Goal: Information Seeking & Learning: Learn about a topic

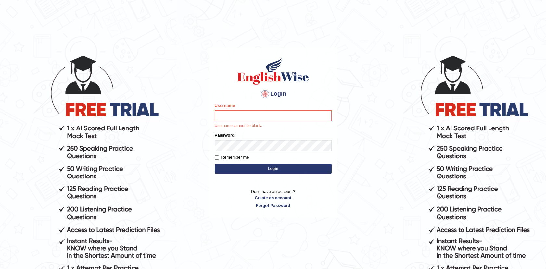
click at [254, 115] on input "Username" at bounding box center [273, 115] width 117 height 11
type input "Afreen11"
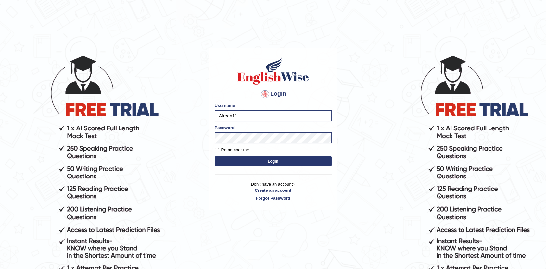
click at [254, 160] on button "Login" at bounding box center [273, 162] width 117 height 10
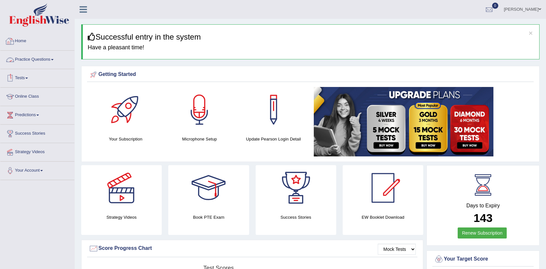
click at [41, 58] on link "Practice Questions" at bounding box center [37, 59] width 74 height 16
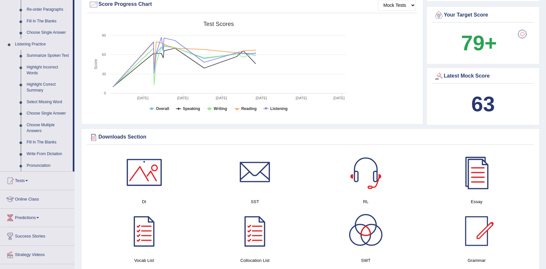
scroll to position [243, 0]
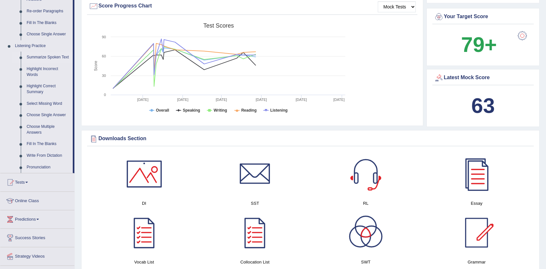
click at [52, 56] on link "Summarize Spoken Text" at bounding box center [48, 58] width 49 height 12
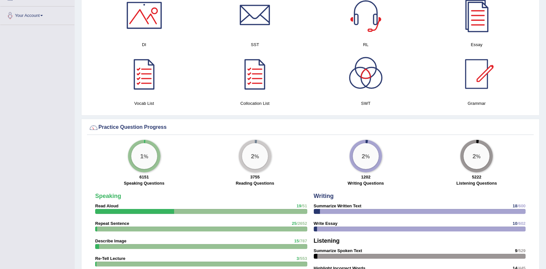
scroll to position [314, 0]
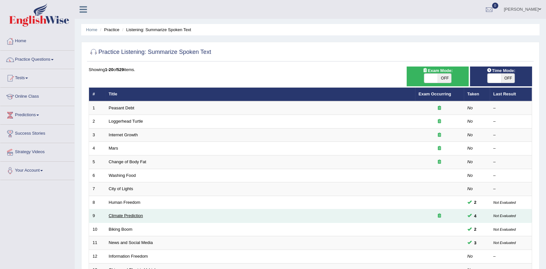
click at [133, 217] on link "Climate Prediction" at bounding box center [126, 216] width 34 height 5
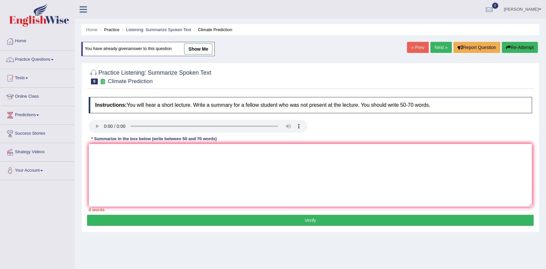
click at [200, 48] on link "show me" at bounding box center [198, 49] width 28 height 11
type textarea "The speaker provided a comprehensive overview of Global Warming, highlighting s…"
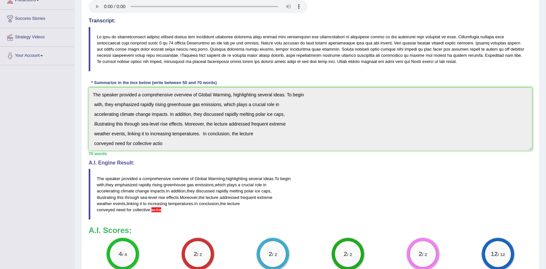
scroll to position [122, 0]
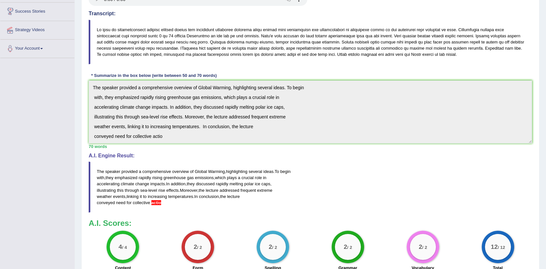
click at [245, 174] on span "highlighting" at bounding box center [236, 171] width 21 height 5
click at [125, 109] on div "Practice Listening: Summarize Spoken Text 9 Climate Prediction Instructions: Yo…" at bounding box center [310, 125] width 459 height 379
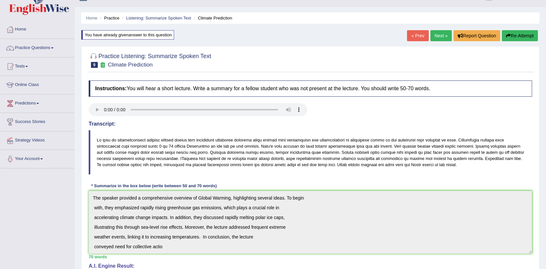
scroll to position [0, 0]
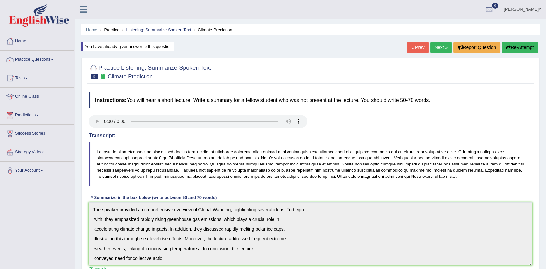
click at [440, 51] on link "Next »" at bounding box center [441, 47] width 21 height 11
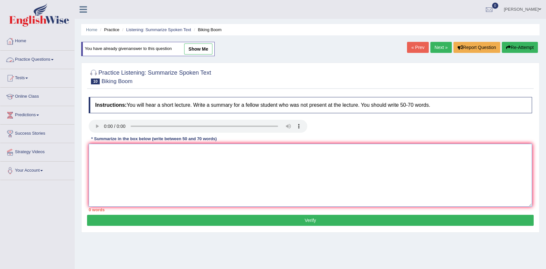
click at [96, 153] on textarea at bounding box center [311, 175] width 444 height 63
paste textarea "The speaker provided a comprehensive overview of [main topic], highlighting sev…"
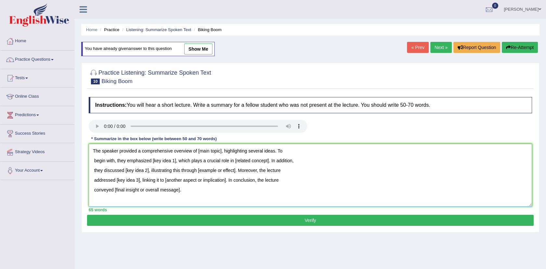
click at [223, 152] on textarea "The speaker provided a comprehensive overview of [main topic], highlighting sev…" at bounding box center [311, 175] width 444 height 63
drag, startPoint x: 175, startPoint y: 161, endPoint x: 151, endPoint y: 162, distance: 23.8
click at [151, 162] on textarea "The speaker provided a comprehensive overview of Bicycling, highlighting severa…" at bounding box center [311, 175] width 444 height 63
click at [167, 162] on textarea "The speaker provided a comprehensive overview of Bicycling, highlighting severa…" at bounding box center [311, 175] width 444 height 63
click at [170, 162] on textarea "The speaker provided a comprehensive overview of Bicycling, highlighting severa…" at bounding box center [311, 175] width 444 height 63
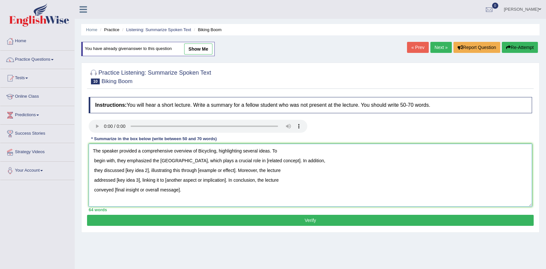
click at [190, 162] on textarea "The speaker provided a comprehensive overview of Bicycling, highlighting severa…" at bounding box center [311, 175] width 444 height 63
drag, startPoint x: 315, startPoint y: 162, endPoint x: 280, endPoint y: 164, distance: 34.2
click at [280, 164] on textarea "The speaker provided a comprehensive overview of Bicycling, highlighting severa…" at bounding box center [311, 175] width 444 height 63
drag, startPoint x: 148, startPoint y: 172, endPoint x: 125, endPoint y: 173, distance: 23.4
click at [125, 173] on textarea "The speaker provided a comprehensive overview of Bicycling, highlighting severa…" at bounding box center [311, 175] width 444 height 63
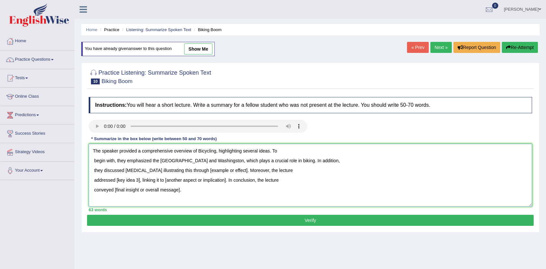
drag, startPoint x: 237, startPoint y: 172, endPoint x: 196, endPoint y: 171, distance: 40.7
click at [196, 171] on textarea "The speaker provided a comprehensive overview of Bicycling, highlighting severa…" at bounding box center [311, 175] width 444 height 63
drag, startPoint x: 138, startPoint y: 178, endPoint x: 117, endPoint y: 183, distance: 22.0
click at [117, 183] on textarea "The speaker provided a comprehensive overview of Bicycling, highlighting severa…" at bounding box center [311, 175] width 444 height 63
click at [251, 182] on textarea "The speaker provided a comprehensive overview of Bicycling, highlighting severa…" at bounding box center [311, 175] width 444 height 63
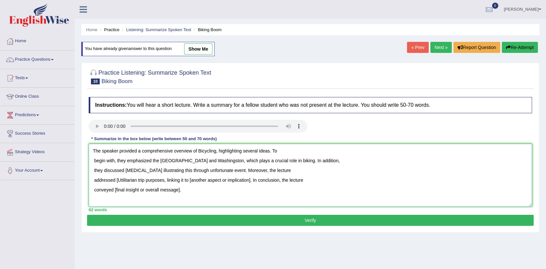
drag, startPoint x: 189, startPoint y: 181, endPoint x: 253, endPoint y: 183, distance: 63.7
click at [253, 183] on textarea "The speaker provided a comprehensive overview of Bicycling, highlighting severa…" at bounding box center [311, 175] width 444 height 63
drag, startPoint x: 113, startPoint y: 190, endPoint x: 189, endPoint y: 192, distance: 75.4
click at [189, 192] on textarea "The speaker provided a comprehensive overview of Bicycling, highlighting severa…" at bounding box center [311, 175] width 444 height 63
click at [214, 162] on textarea "The speaker provided a comprehensive overview of Bicycling, highlighting severa…" at bounding box center [311, 175] width 444 height 63
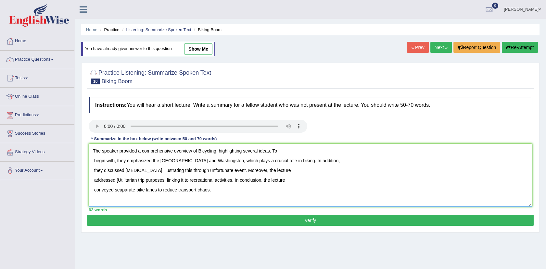
click at [216, 162] on textarea "The speaker provided a comprehensive overview of Bicycling, highlighting severa…" at bounding box center [311, 175] width 444 height 63
click at [118, 182] on textarea "The speaker provided a comprehensive overview of Bicycling, highlighting severa…" at bounding box center [311, 175] width 444 height 63
drag, startPoint x: 97, startPoint y: 152, endPoint x: 157, endPoint y: 199, distance: 75.9
click at [157, 199] on textarea "The speaker provided a comprehensive overview of Bicycling, highlighting severa…" at bounding box center [311, 175] width 444 height 63
click at [175, 199] on textarea "The speaker provided a comprehensive overview of Bicycling, highlighting severa…" at bounding box center [311, 175] width 444 height 63
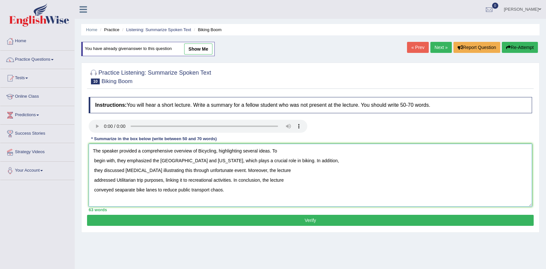
type textarea "The speaker provided a comprehensive overview of Bicycling, highlighting severa…"
click at [225, 219] on button "Verify" at bounding box center [310, 220] width 447 height 11
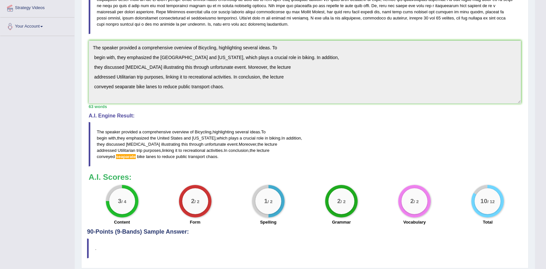
scroll to position [29, 0]
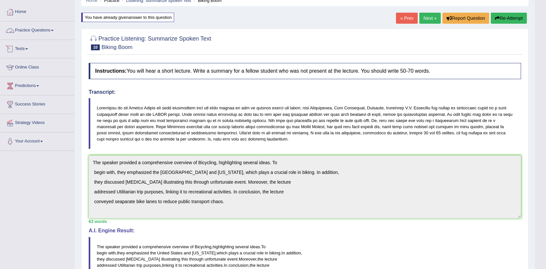
click at [40, 26] on link "Practice Questions" at bounding box center [37, 29] width 74 height 16
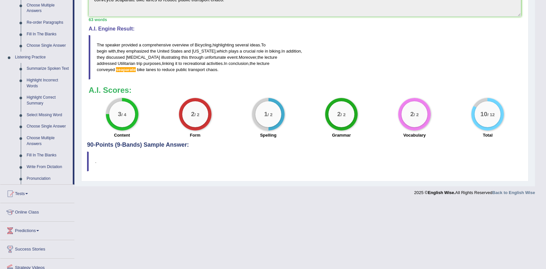
scroll to position [233, 0]
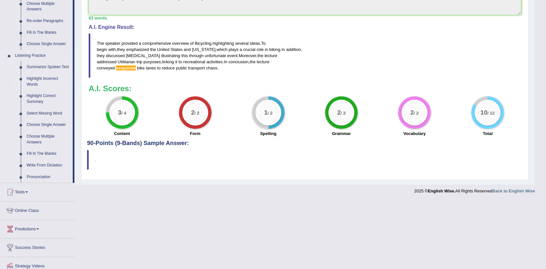
click at [30, 79] on link "Highlight Incorrect Words" at bounding box center [48, 81] width 49 height 17
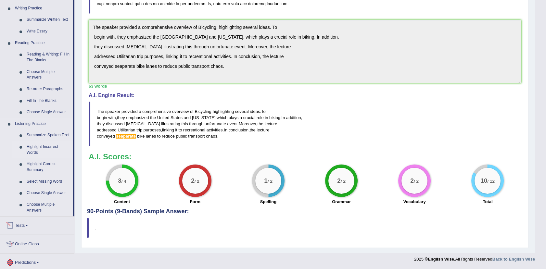
scroll to position [258, 0]
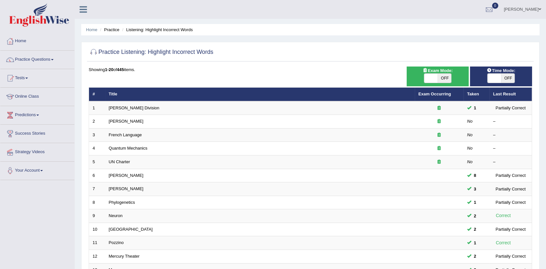
click at [542, 162] on div "Home Practice Listening: Highlight Incorrect Words Practice Listening: Highligh…" at bounding box center [311, 207] width 472 height 414
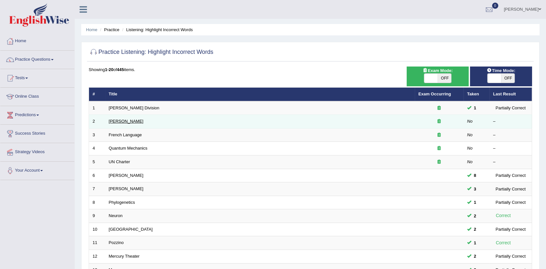
click at [122, 122] on link "[PERSON_NAME]" at bounding box center [126, 121] width 35 height 5
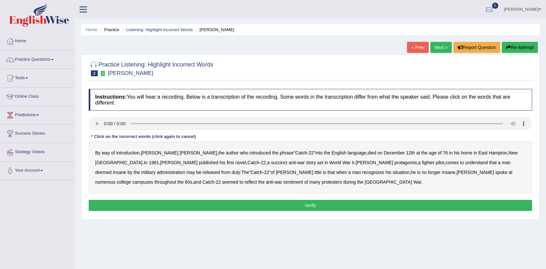
click at [368, 155] on b "died" at bounding box center [372, 152] width 8 height 5
click at [384, 150] on b "December" at bounding box center [394, 152] width 21 height 5
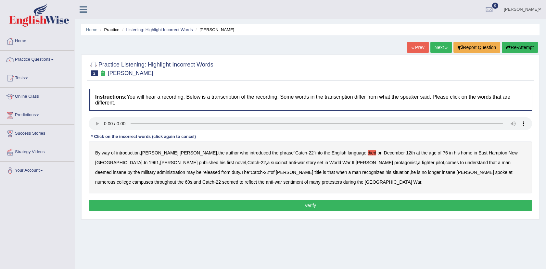
click at [321, 152] on div "By way of introduction , [PERSON_NAME] , the author who introduced the phrase "…" at bounding box center [311, 168] width 444 height 52
click at [368, 152] on b "died" at bounding box center [372, 152] width 8 height 5
click at [271, 164] on b "succinct" at bounding box center [279, 162] width 17 height 5
click at [185, 170] on b "administration" at bounding box center [171, 172] width 28 height 5
click at [393, 174] on b "situation" at bounding box center [401, 172] width 17 height 5
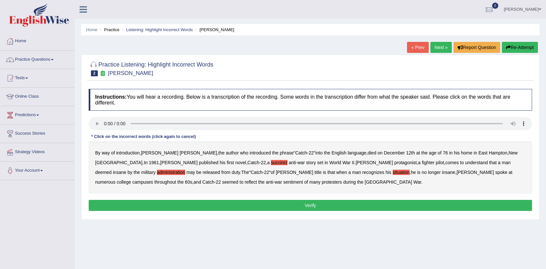
click at [257, 180] on b "reflect" at bounding box center [251, 182] width 12 height 5
click at [304, 203] on button "Verify" at bounding box center [311, 205] width 444 height 11
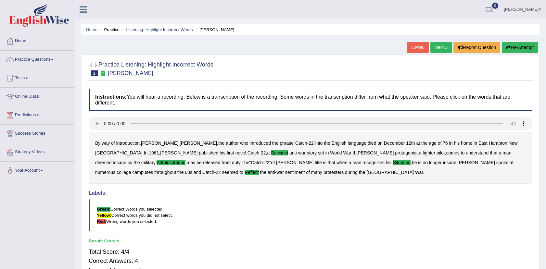
click at [115, 170] on b "numerous" at bounding box center [105, 172] width 20 height 5
click at [389, 229] on blockquote "Green: Correct Words you selected. Yellow: Correct words you did not select. Re…" at bounding box center [311, 216] width 444 height 32
click at [39, 59] on link "Practice Questions" at bounding box center [37, 59] width 74 height 16
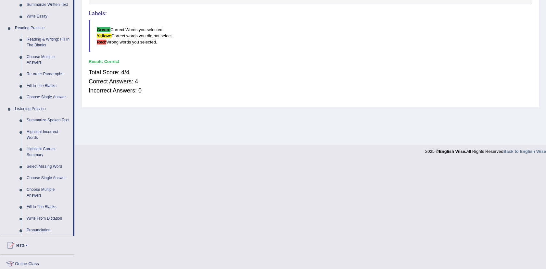
scroll to position [201, 0]
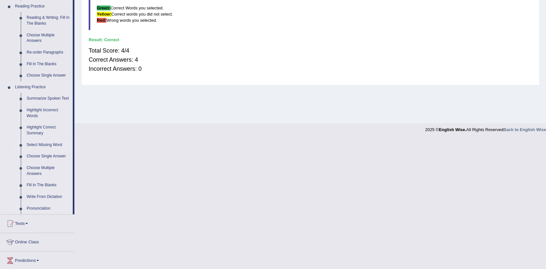
click at [47, 142] on link "Select Missing Word" at bounding box center [48, 145] width 49 height 12
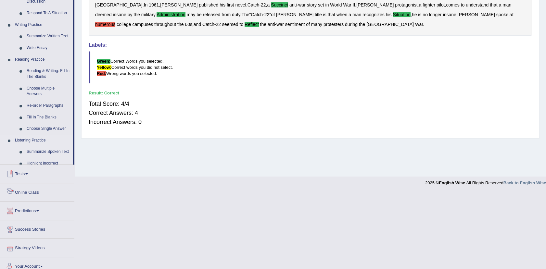
scroll to position [234, 0]
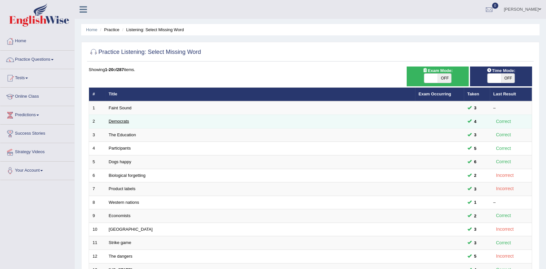
click at [124, 119] on link "Democrats" at bounding box center [119, 121] width 20 height 5
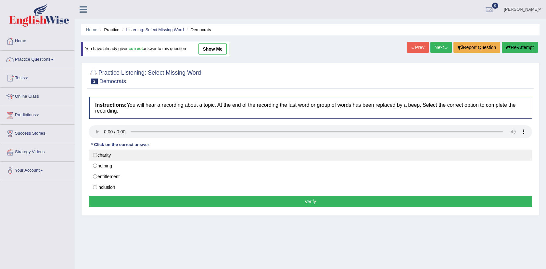
click at [109, 156] on label "charity" at bounding box center [311, 155] width 444 height 11
radio input "true"
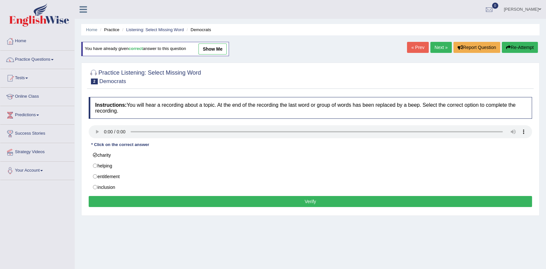
click at [190, 201] on button "Verify" at bounding box center [311, 201] width 444 height 11
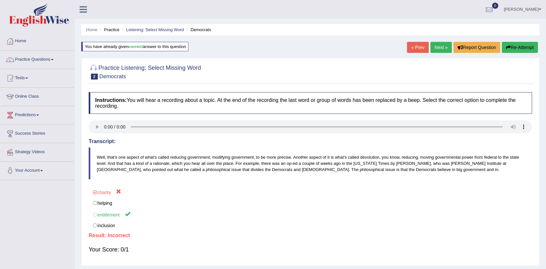
click at [441, 43] on link "Next »" at bounding box center [441, 47] width 21 height 11
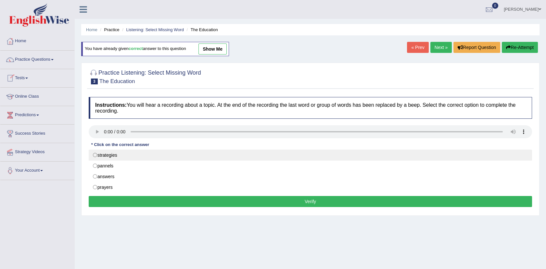
click at [97, 155] on label "strategies" at bounding box center [311, 155] width 444 height 11
radio input "true"
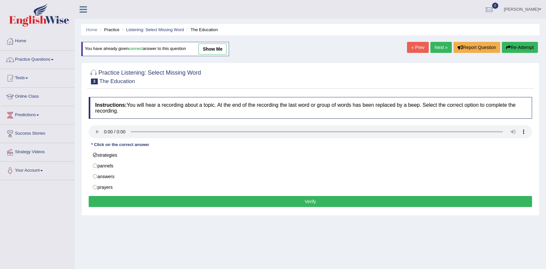
click at [292, 201] on button "Verify" at bounding box center [311, 201] width 444 height 11
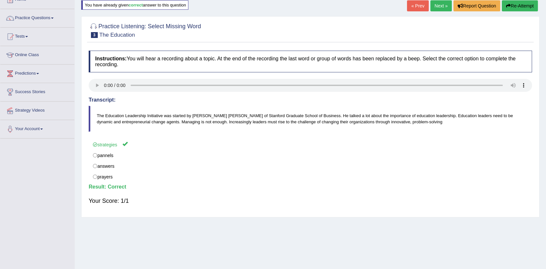
scroll to position [44, 0]
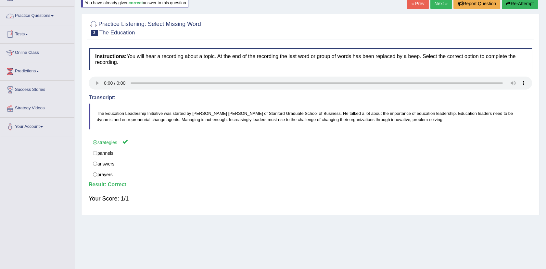
click at [52, 16] on link "Practice Questions" at bounding box center [37, 15] width 74 height 16
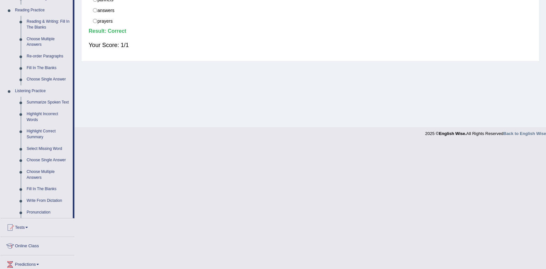
scroll to position [202, 0]
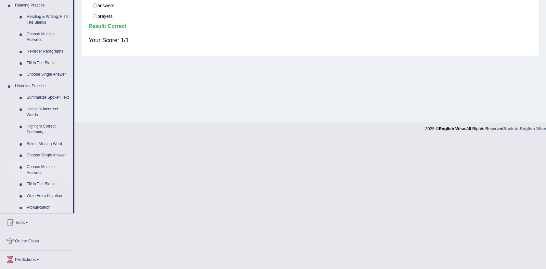
click at [31, 167] on link "Choose Multiple Answers" at bounding box center [48, 170] width 49 height 17
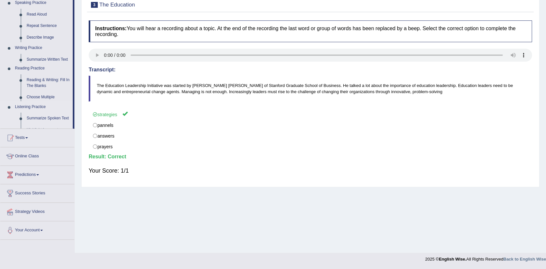
scroll to position [71, 0]
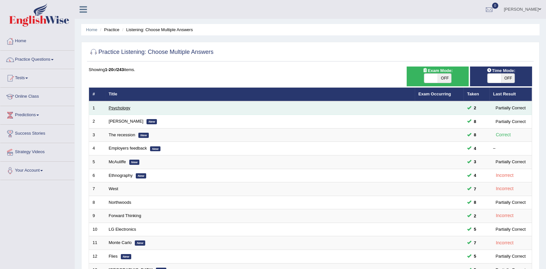
click at [113, 108] on link "Psychology" at bounding box center [119, 108] width 21 height 5
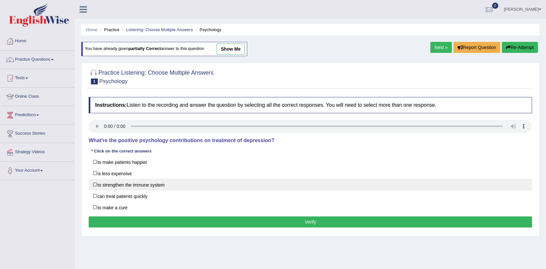
click at [145, 184] on label "to strengthen the immune system" at bounding box center [311, 185] width 444 height 12
checkbox input "true"
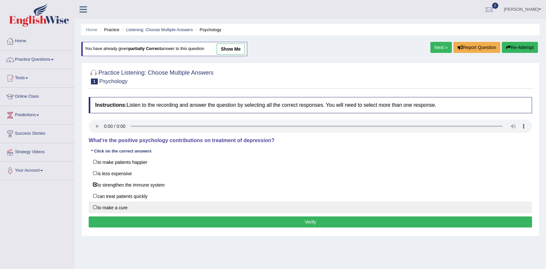
click at [118, 204] on label "to make a cure" at bounding box center [311, 208] width 444 height 12
click at [117, 204] on label "to make a cure" at bounding box center [311, 208] width 444 height 12
checkbox input "false"
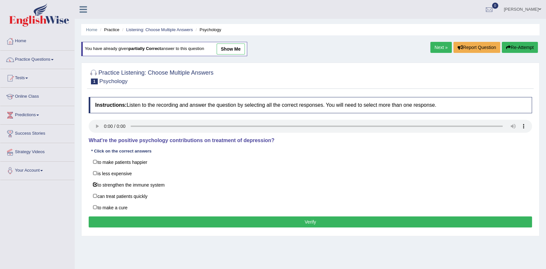
click at [305, 220] on button "Verify" at bounding box center [311, 222] width 444 height 11
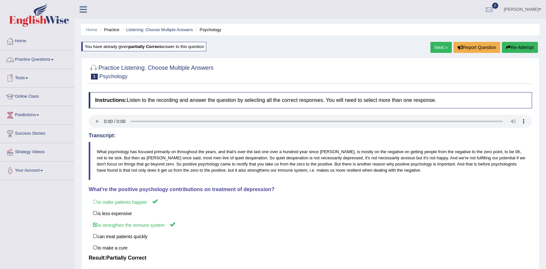
click at [40, 56] on link "Practice Questions" at bounding box center [37, 59] width 74 height 16
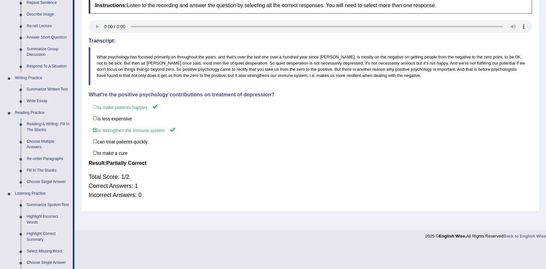
scroll to position [97, 0]
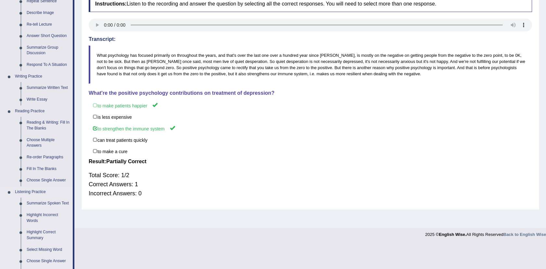
click at [42, 231] on link "Highlight Correct Summary" at bounding box center [48, 235] width 49 height 17
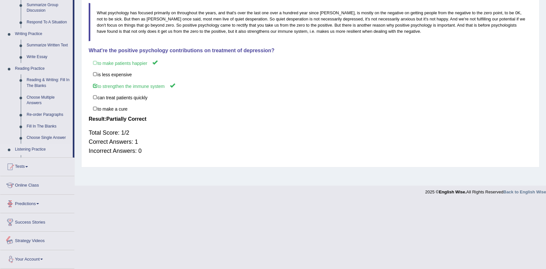
scroll to position [171, 0]
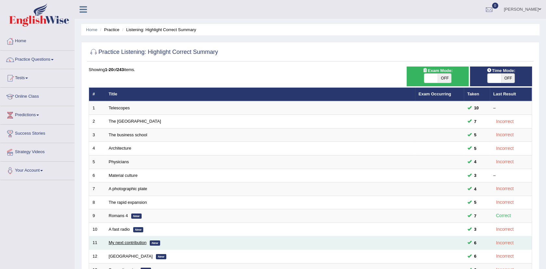
click at [111, 241] on link "My next contribution" at bounding box center [128, 242] width 38 height 5
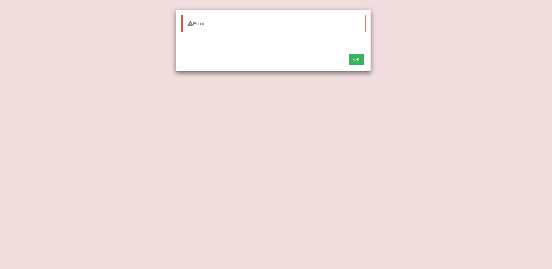
click at [356, 61] on button "OK" at bounding box center [356, 59] width 15 height 11
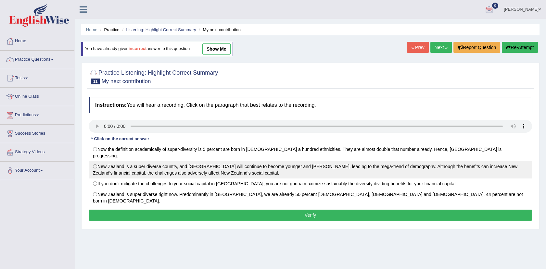
click at [123, 169] on label "New Zealand is a super diverse country, and Auckland will continue to become yo…" at bounding box center [311, 170] width 444 height 18
radio input "true"
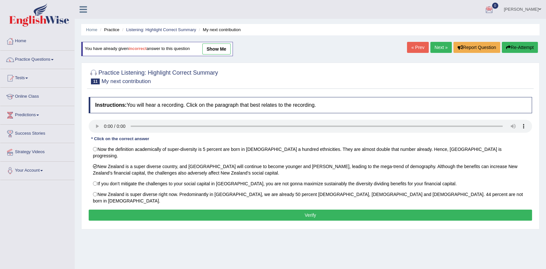
click at [234, 210] on button "Verify" at bounding box center [311, 215] width 444 height 11
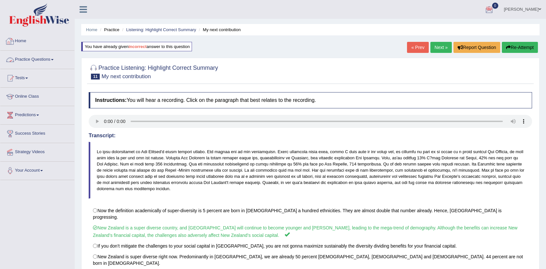
click at [34, 56] on link "Practice Questions" at bounding box center [37, 59] width 74 height 16
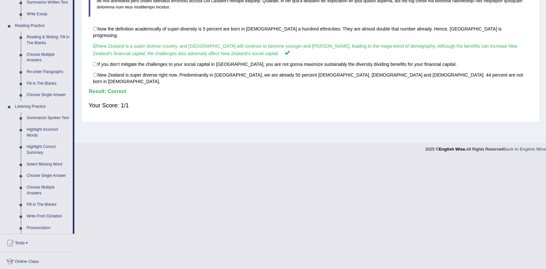
scroll to position [183, 0]
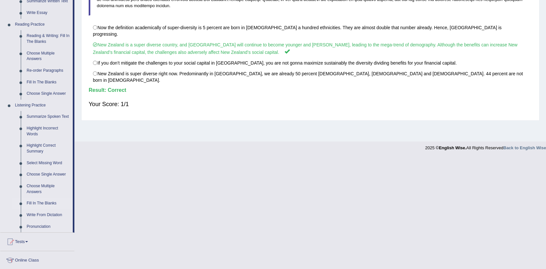
click at [37, 200] on link "Fill In The Blanks" at bounding box center [48, 204] width 49 height 12
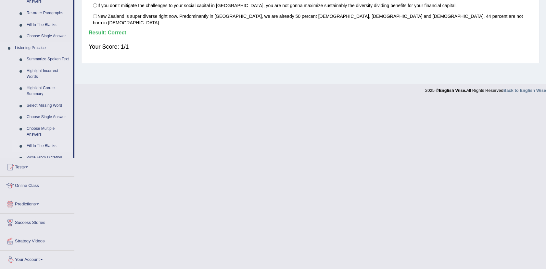
scroll to position [258, 0]
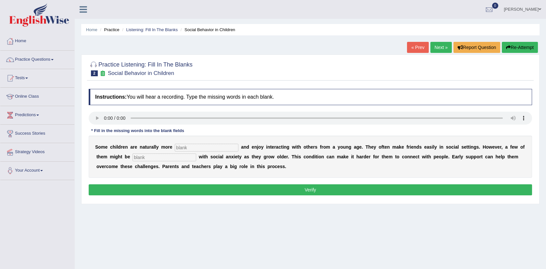
click at [195, 146] on input "text" at bounding box center [207, 148] width 64 height 8
type input "a"
click at [173, 147] on b at bounding box center [174, 147] width 3 height 5
drag, startPoint x: 168, startPoint y: 147, endPoint x: 226, endPoint y: 147, distance: 57.5
click at [226, 147] on div "S o m e c h i l d r e n a r e n a t u r a l l y m o r e a n d e n j o y i n t e…" at bounding box center [311, 157] width 444 height 42
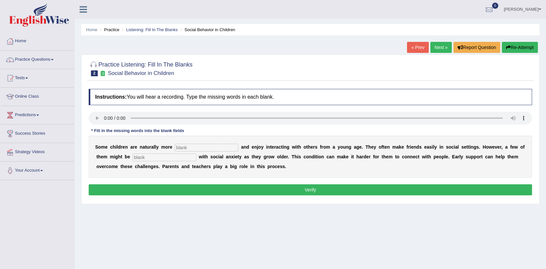
click at [175, 149] on input "text" at bounding box center [207, 148] width 64 height 8
type input "socble"
click at [133, 157] on input "text" at bounding box center [165, 158] width 64 height 8
click at [134, 158] on input "text" at bounding box center [165, 158] width 64 height 8
type input "diagnosed"
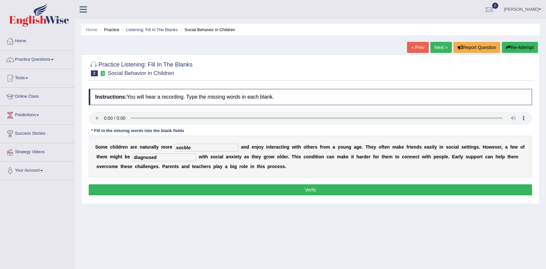
click at [203, 148] on input "socble" at bounding box center [207, 148] width 64 height 8
type input "sociable"
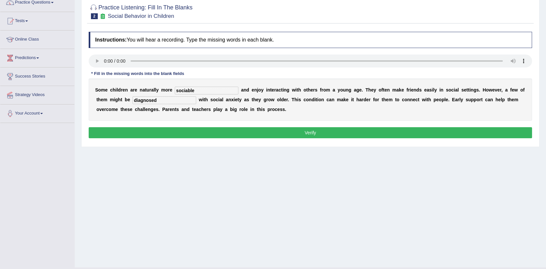
scroll to position [71, 0]
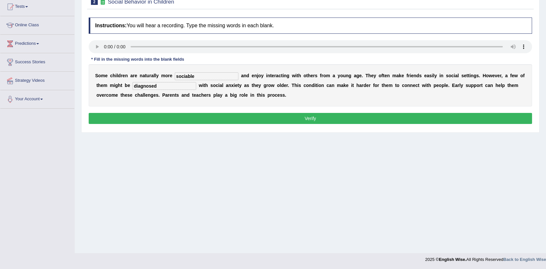
click at [289, 118] on button "Verify" at bounding box center [311, 118] width 444 height 11
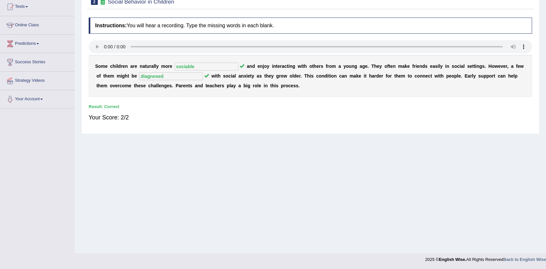
scroll to position [0, 0]
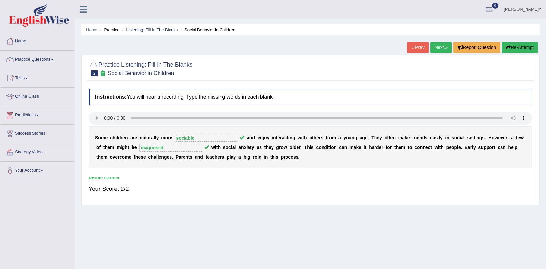
click at [436, 45] on link "Next »" at bounding box center [441, 47] width 21 height 11
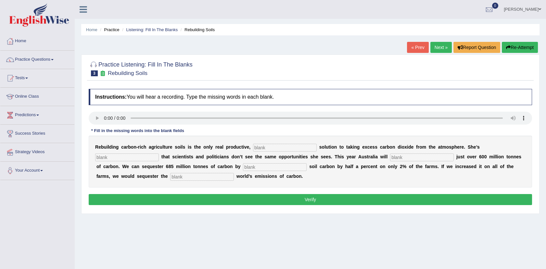
click at [253, 146] on input "text" at bounding box center [285, 148] width 64 height 8
type input "prmnt"
click at [159, 154] on input "text" at bounding box center [127, 158] width 64 height 8
type input "frsted"
click at [390, 158] on input "text" at bounding box center [422, 158] width 64 height 8
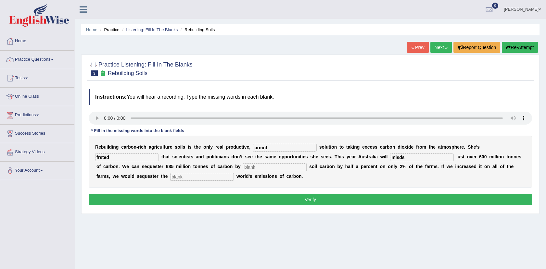
type input "misds"
click at [243, 167] on input "text" at bounding box center [275, 167] width 64 height 8
type input "insrng"
click at [480, 172] on div "R e b u i l d i n g c a r b o n - r i c h a g r i c u l t u r e s o i l s i s t…" at bounding box center [311, 162] width 444 height 52
click at [234, 173] on input "text" at bounding box center [202, 177] width 64 height 8
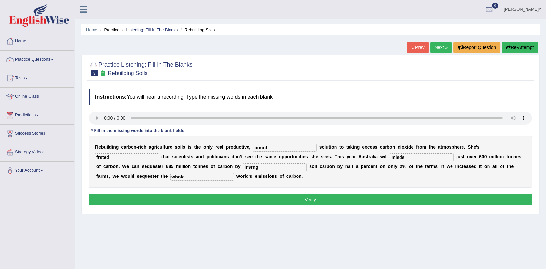
type input "whole"
click at [264, 148] on input "prmnt" at bounding box center [285, 148] width 64 height 8
type input "permanent"
click at [159, 154] on input "frsted" at bounding box center [127, 158] width 64 height 8
type input "frustrated"
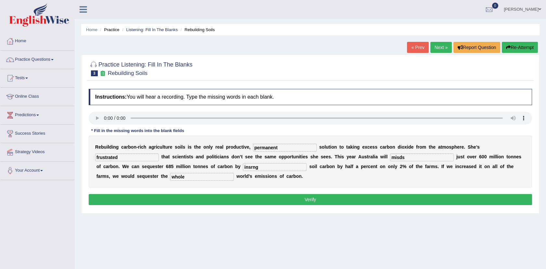
click at [390, 156] on input "misds" at bounding box center [422, 158] width 64 height 8
drag, startPoint x: 317, startPoint y: 156, endPoint x: 400, endPoint y: 27, distance: 153.7
click at [400, 27] on div "Home Practice Listening: Fill In The Blanks Rebuilding Soils « Prev Next » Repo…" at bounding box center [311, 162] width 472 height 325
type input "m"
type input "emit"
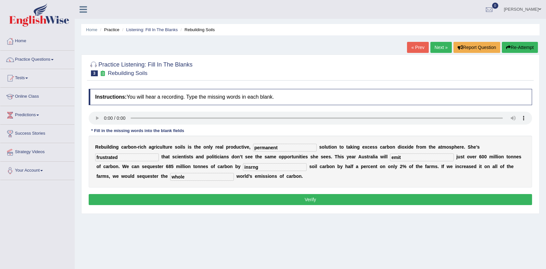
click at [243, 165] on input "insrng" at bounding box center [275, 167] width 64 height 8
type input "increasing"
click at [292, 198] on button "Verify" at bounding box center [311, 199] width 444 height 11
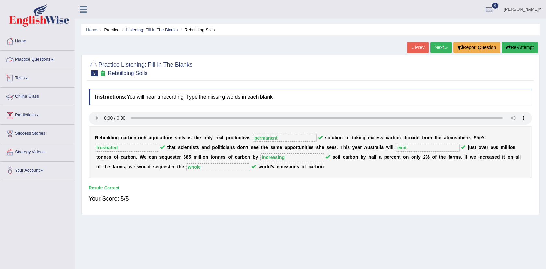
click at [38, 60] on link "Practice Questions" at bounding box center [37, 59] width 74 height 16
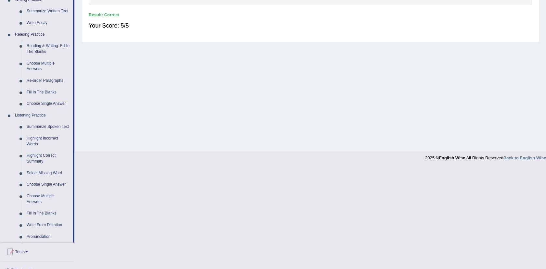
scroll to position [221, 0]
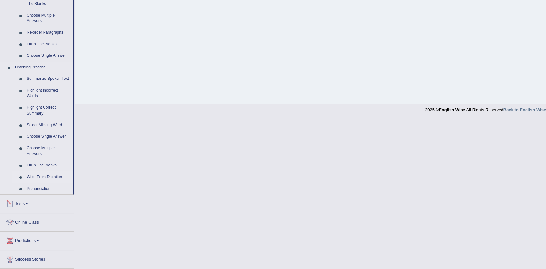
click at [47, 178] on link "Write From Dictation" at bounding box center [48, 178] width 49 height 12
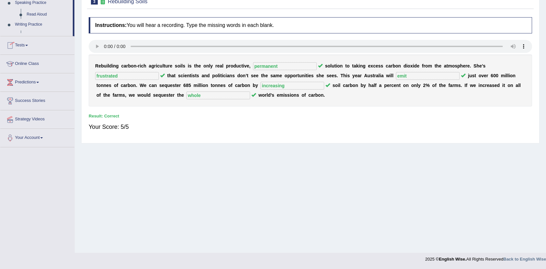
scroll to position [71, 0]
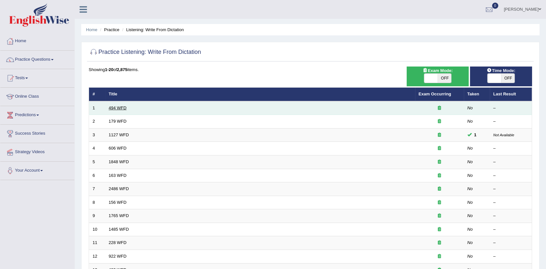
click at [116, 108] on link "494 WFD" at bounding box center [118, 108] width 18 height 5
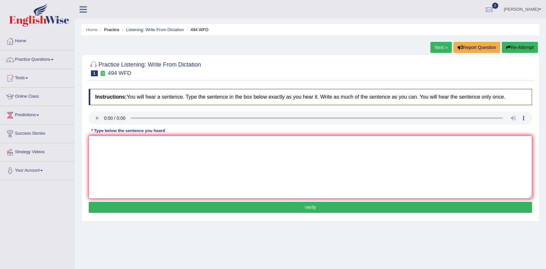
click at [114, 150] on textarea at bounding box center [311, 167] width 444 height 63
click at [111, 147] on textarea at bounding box center [311, 167] width 444 height 63
drag, startPoint x: 119, startPoint y: 143, endPoint x: 91, endPoint y: 143, distance: 28.6
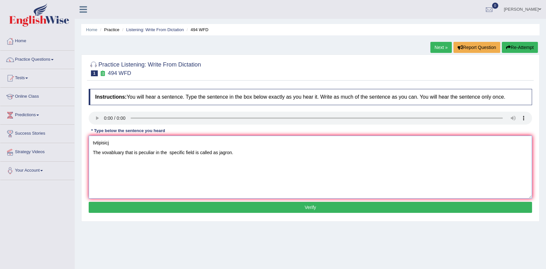
click at [91, 143] on textarea "tvtipisicj The vovabluary that is peculiar in the specific field is called as j…" at bounding box center [311, 167] width 444 height 63
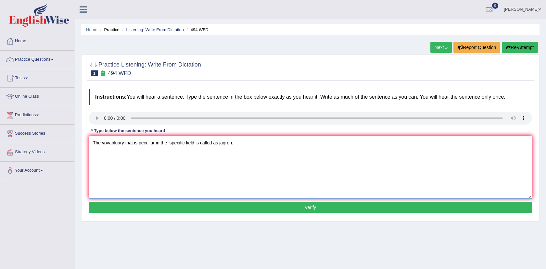
click at [93, 154] on textarea "The vovabluary that is peculiar in the specific field is called as jagron." at bounding box center [311, 167] width 444 height 63
click at [233, 142] on textarea "The vovabluary that is peculiar in the specific field is called as jagron." at bounding box center [311, 167] width 444 height 63
click at [110, 145] on textarea "The vovabluary that is peculiar in the specific field is called as jagron jargo…" at bounding box center [311, 167] width 444 height 63
click at [113, 144] on textarea "The vocabluary that is peculiar in the specific field is called as jagron jargo…" at bounding box center [311, 167] width 444 height 63
click at [220, 152] on textarea "The vocabluary that is peculiar in the specific field is called as jagron jargo…" at bounding box center [311, 167] width 444 height 63
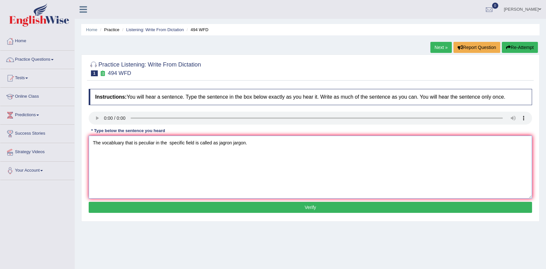
type textarea "The vocabluary that is peculiar in the specific field is called as jagron jargo…"
click at [293, 205] on button "Verify" at bounding box center [311, 207] width 444 height 11
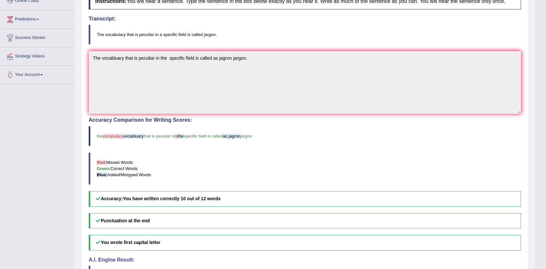
scroll to position [145, 0]
